Goal: Task Accomplishment & Management: Manage account settings

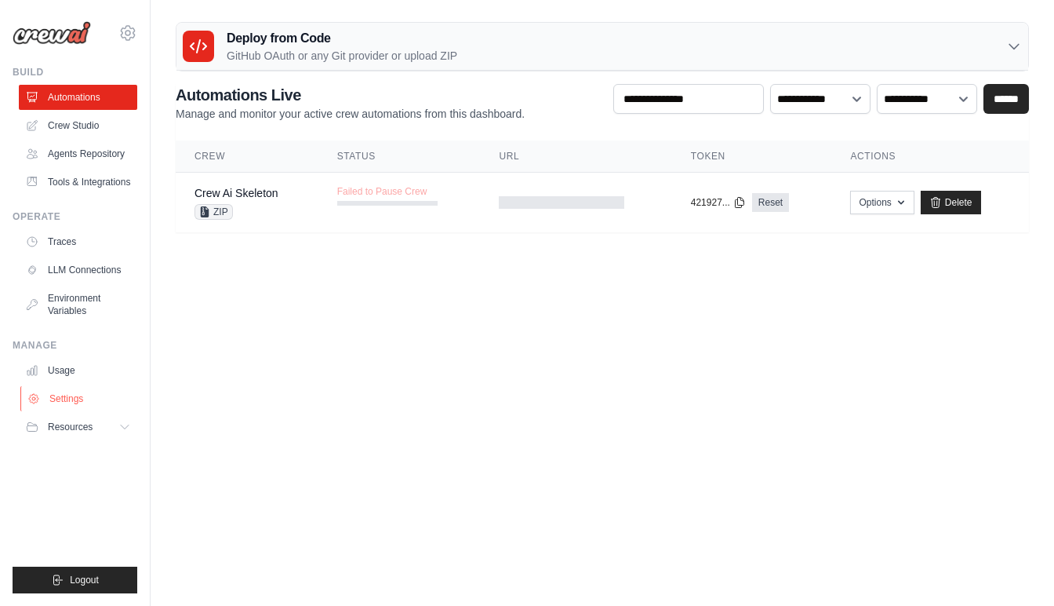
click at [64, 398] on link "Settings" at bounding box center [79, 398] width 118 height 25
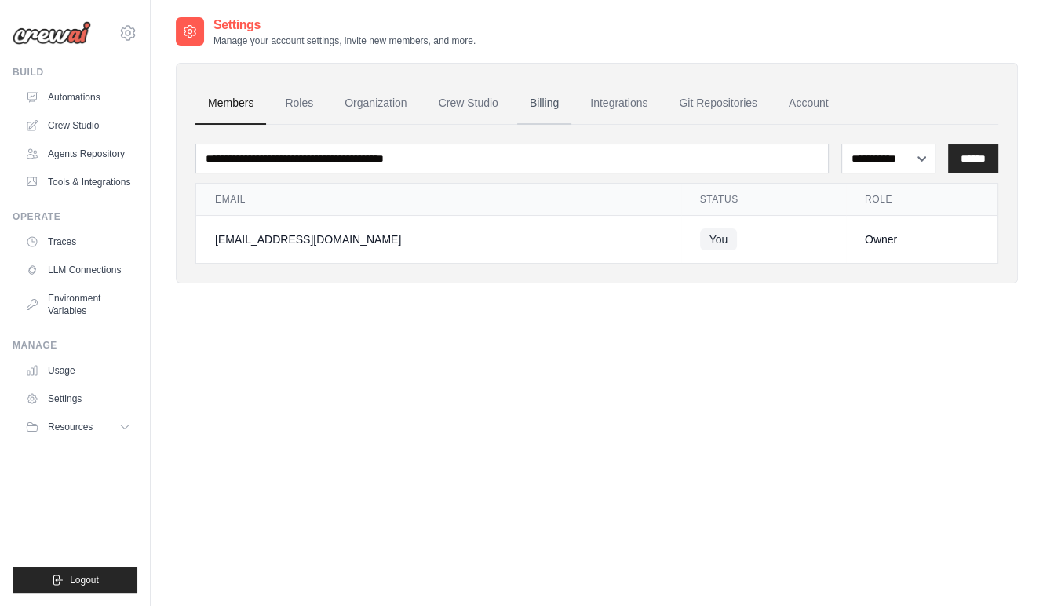
click at [543, 98] on link "Billing" at bounding box center [544, 103] width 54 height 42
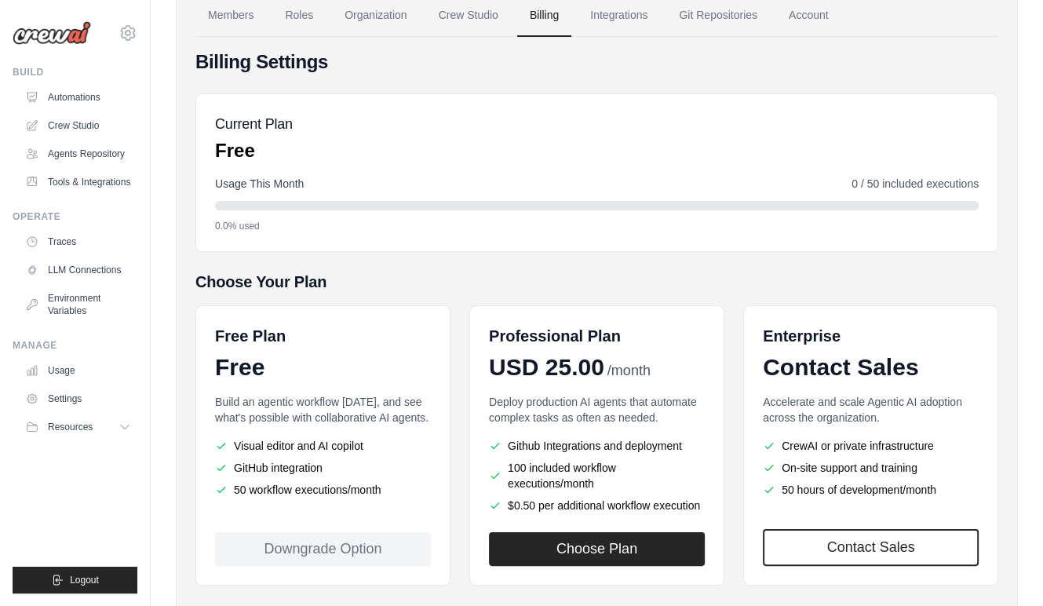
scroll to position [154, 0]
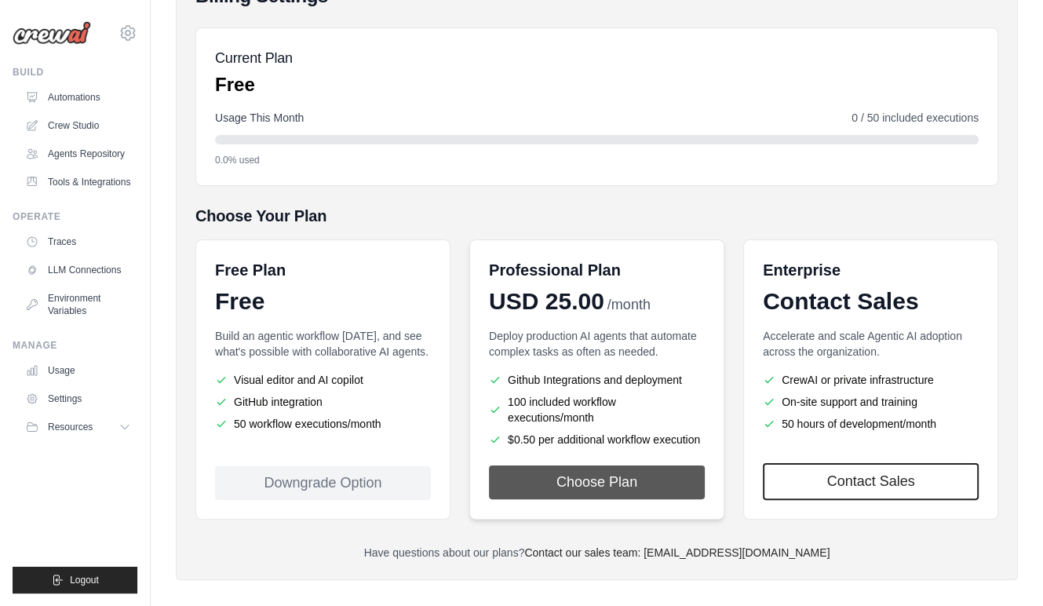
click at [588, 465] on button "Choose Plan" at bounding box center [597, 482] width 216 height 34
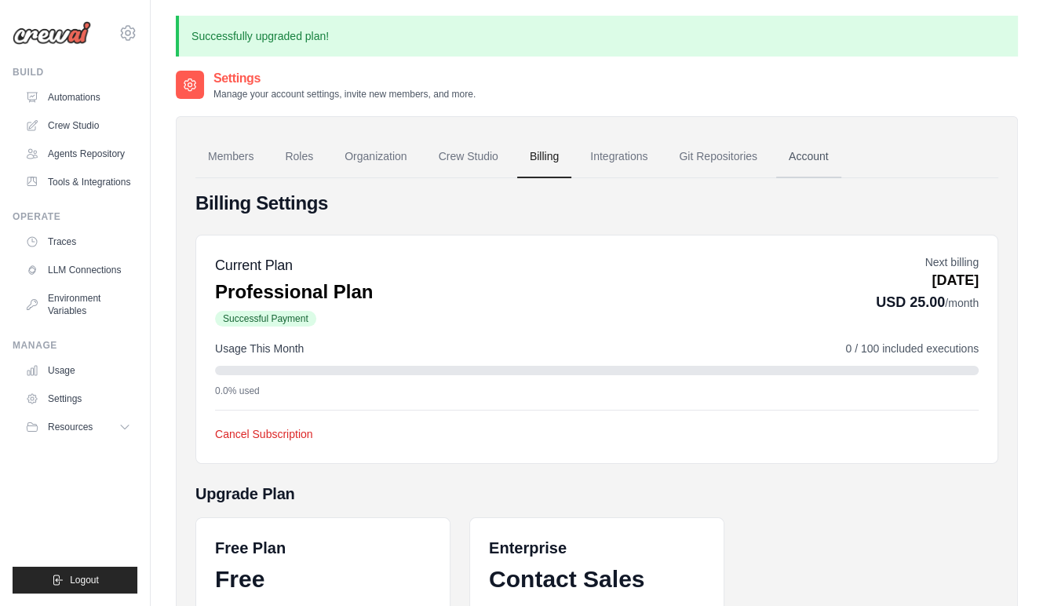
click at [812, 150] on link "Account" at bounding box center [808, 157] width 65 height 42
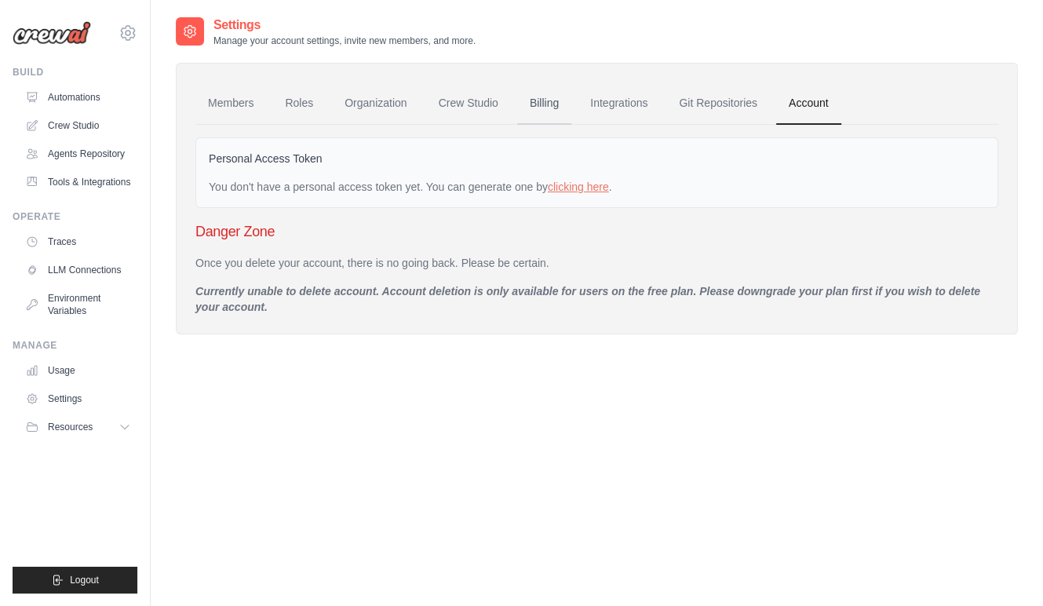
click at [543, 102] on link "Billing" at bounding box center [544, 103] width 54 height 42
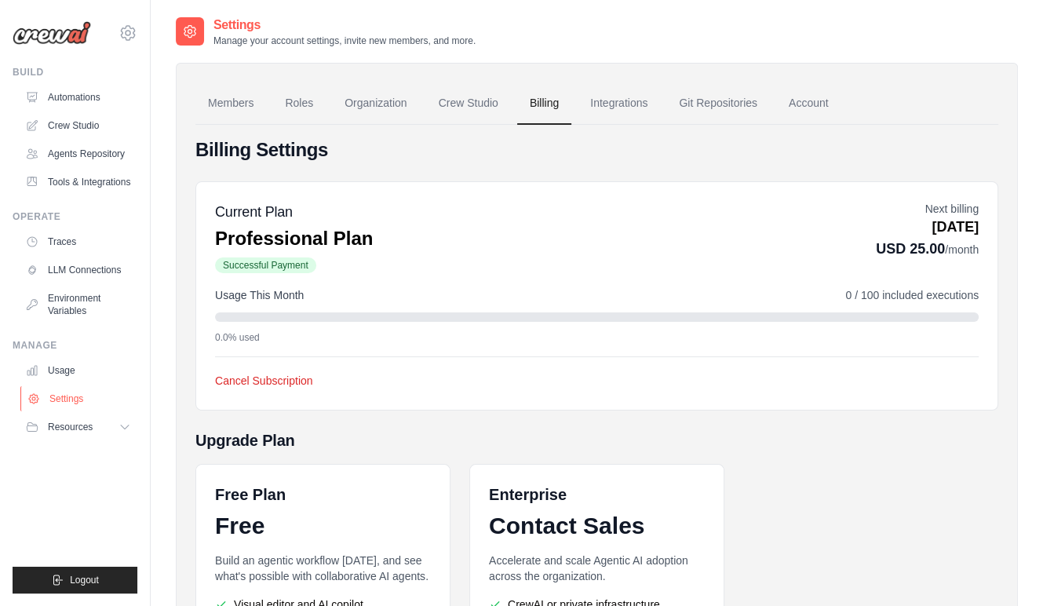
click at [57, 397] on link "Settings" at bounding box center [79, 398] width 118 height 25
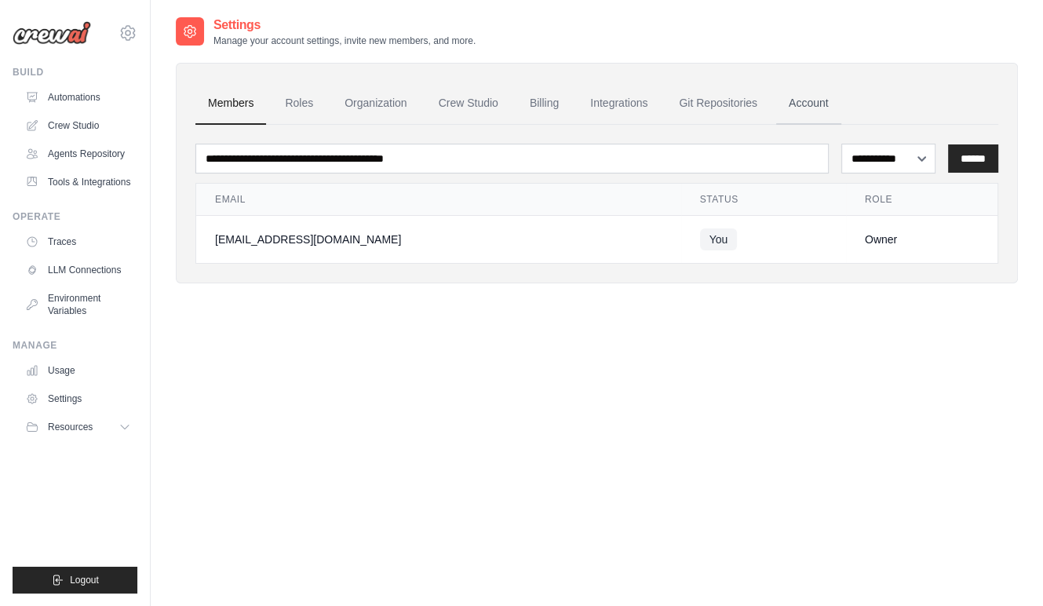
click at [813, 98] on link "Account" at bounding box center [808, 103] width 65 height 42
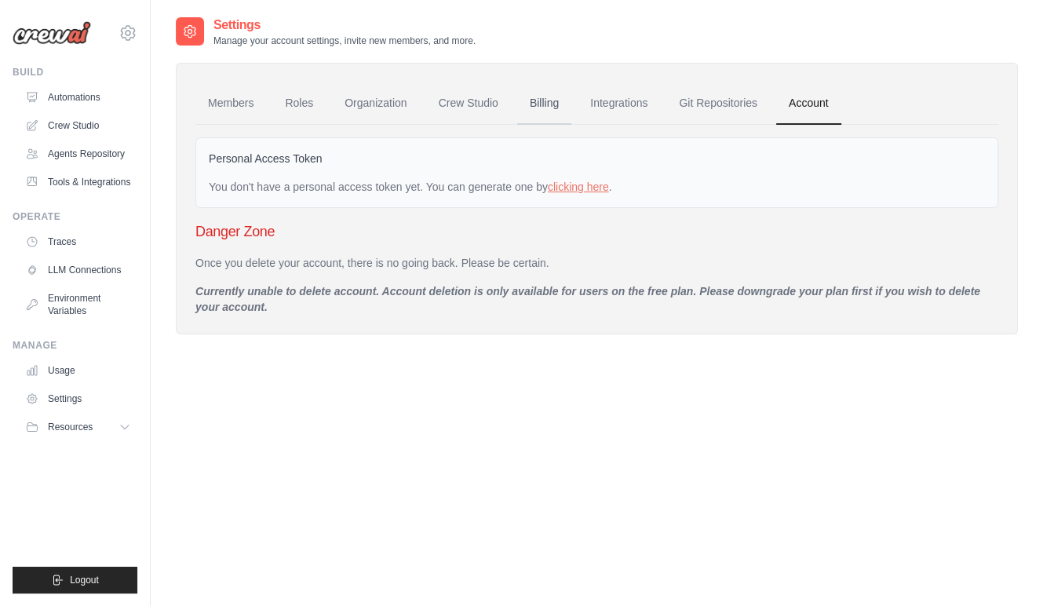
click at [530, 99] on link "Billing" at bounding box center [544, 103] width 54 height 42
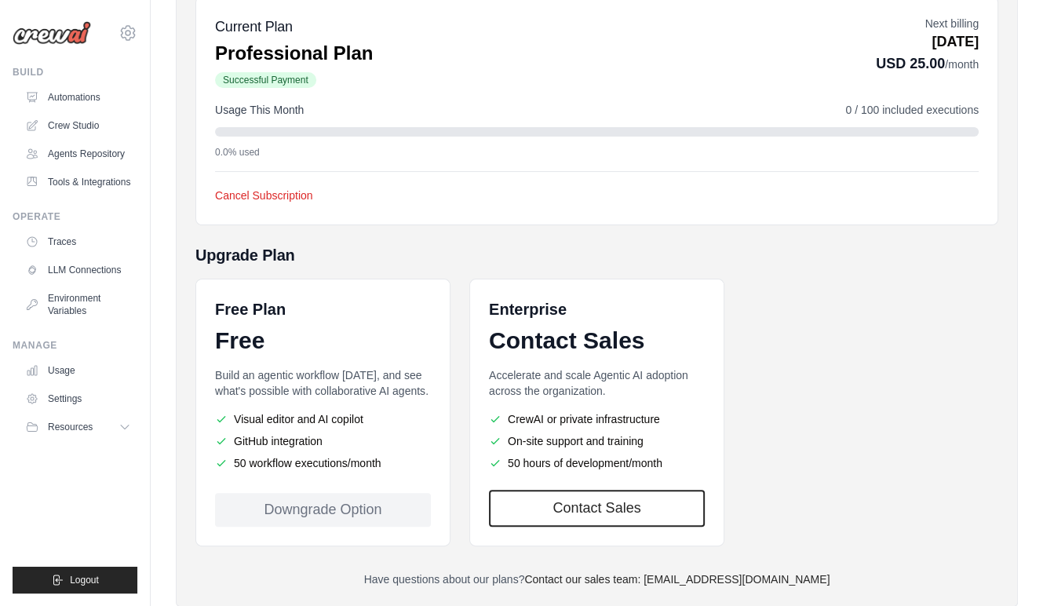
scroll to position [224, 0]
